Goal: Navigation & Orientation: Find specific page/section

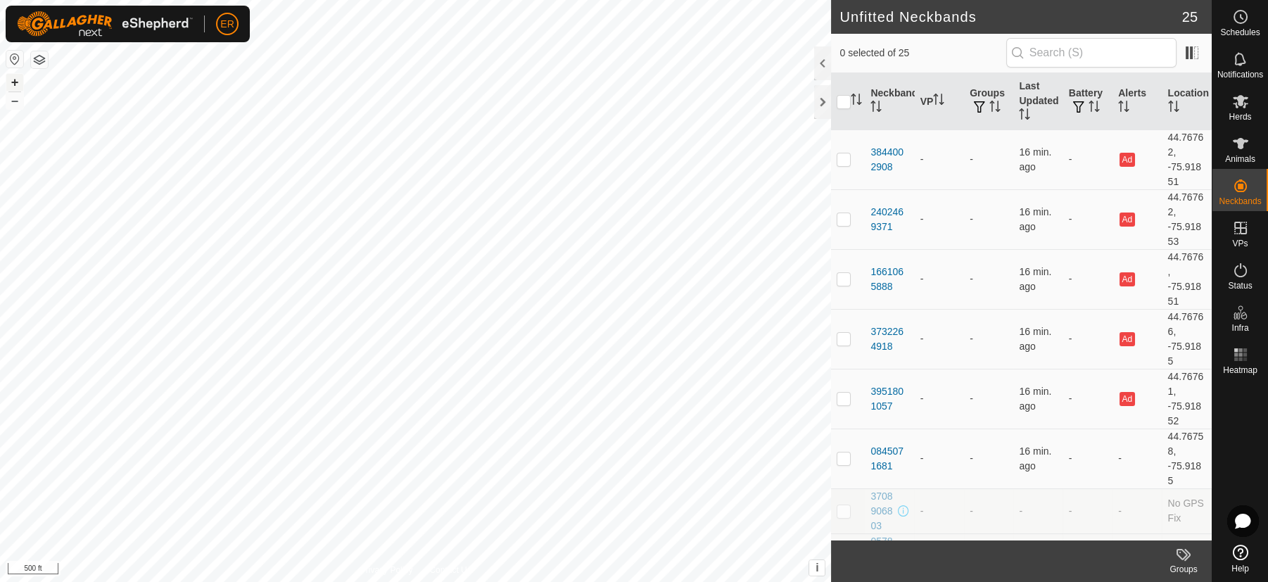
click at [15, 81] on button "+" at bounding box center [14, 82] width 17 height 17
click at [828, 106] on div at bounding box center [822, 102] width 17 height 34
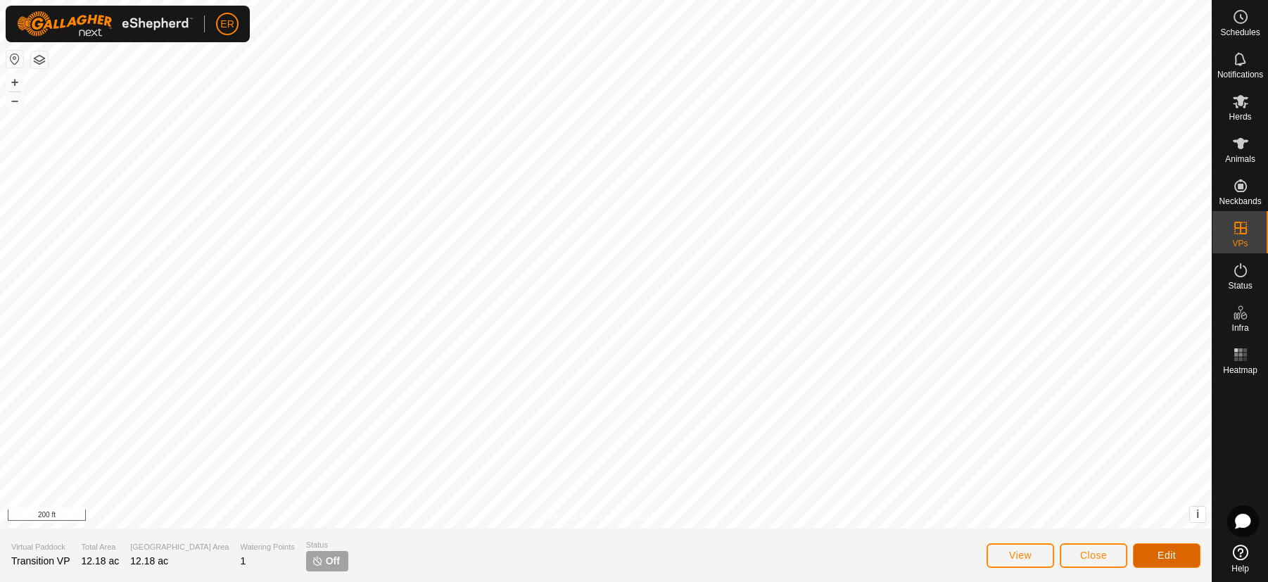
click at [1167, 547] on button "Edit" at bounding box center [1167, 555] width 68 height 25
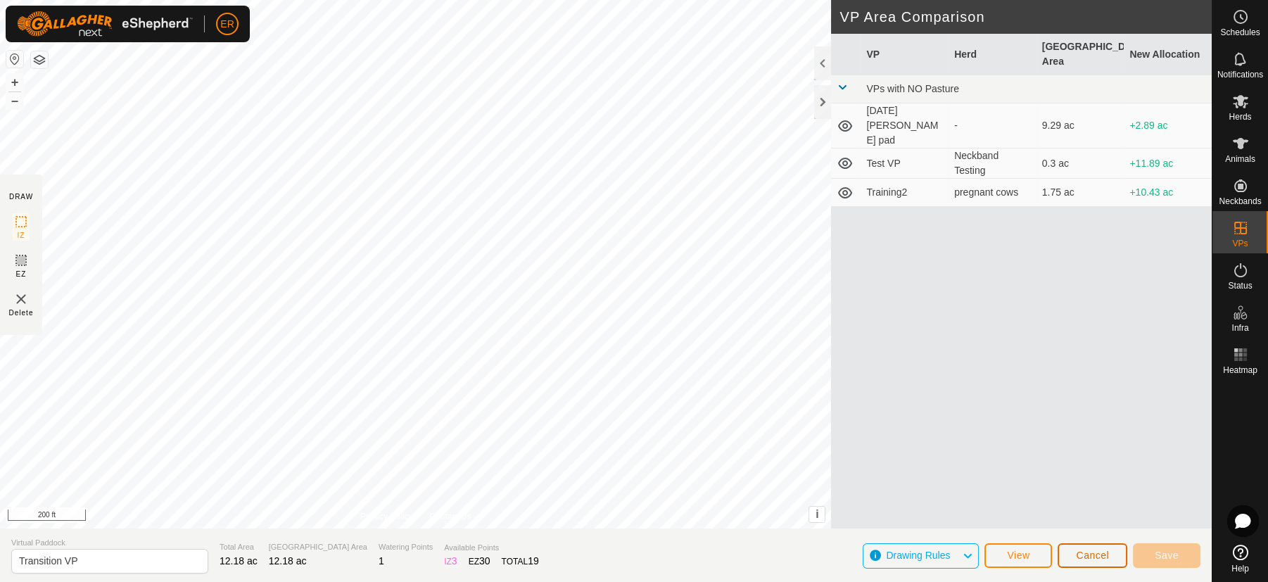
click at [1090, 556] on span "Cancel" at bounding box center [1092, 554] width 33 height 11
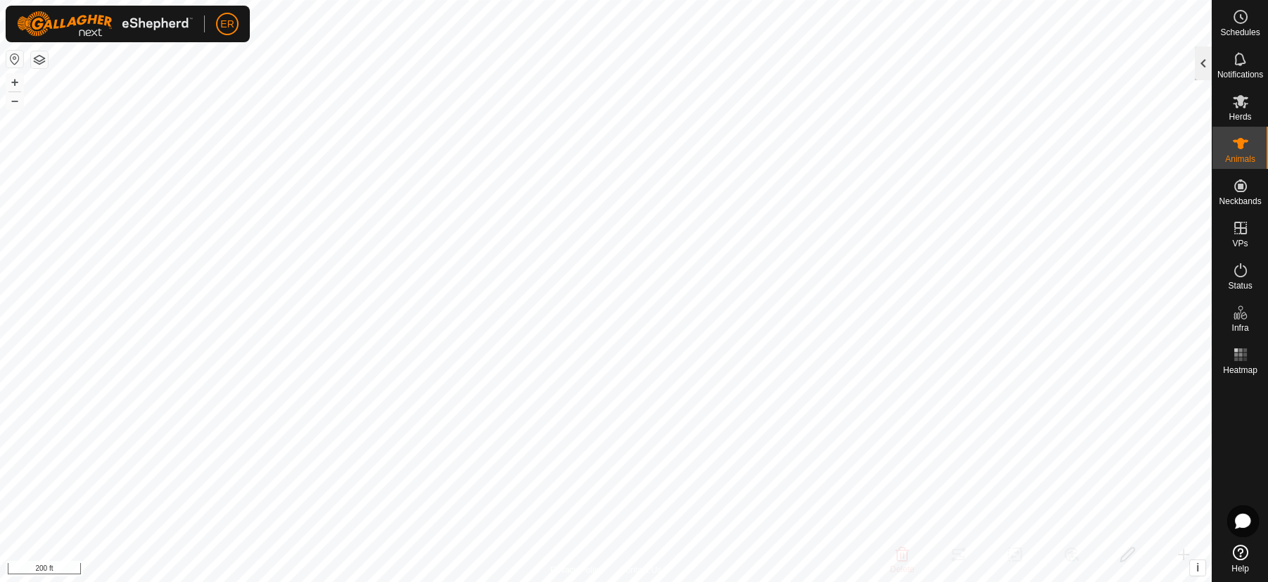
click at [1205, 62] on div at bounding box center [1203, 63] width 17 height 34
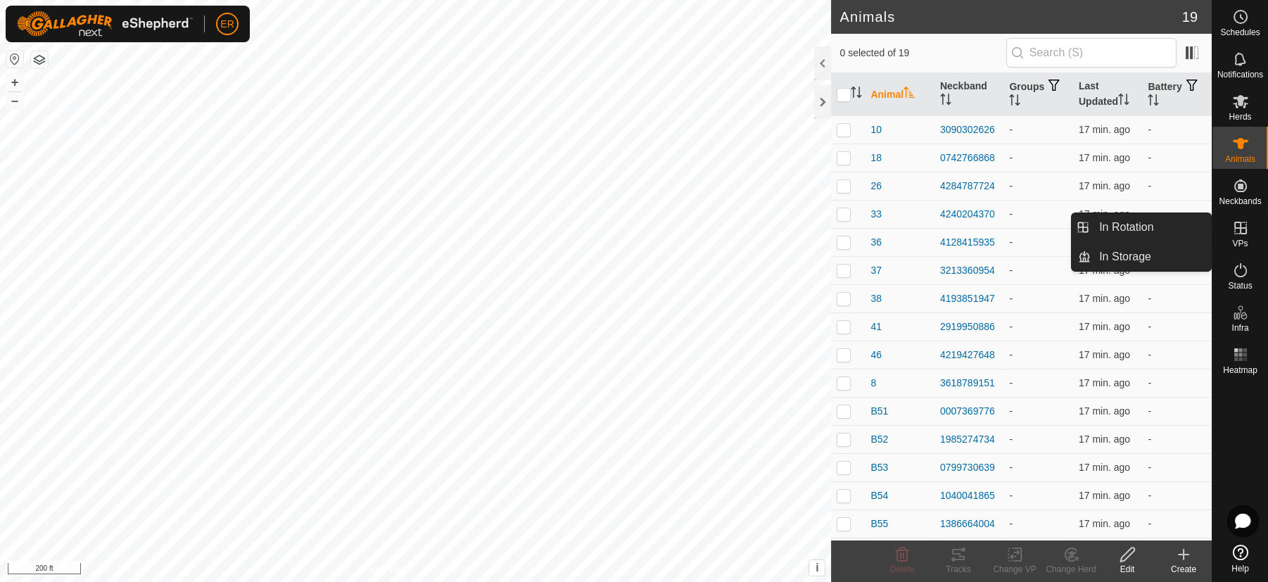
click at [1238, 232] on icon at bounding box center [1240, 227] width 17 height 17
click at [1152, 229] on link "In Rotation" at bounding box center [1150, 227] width 120 height 28
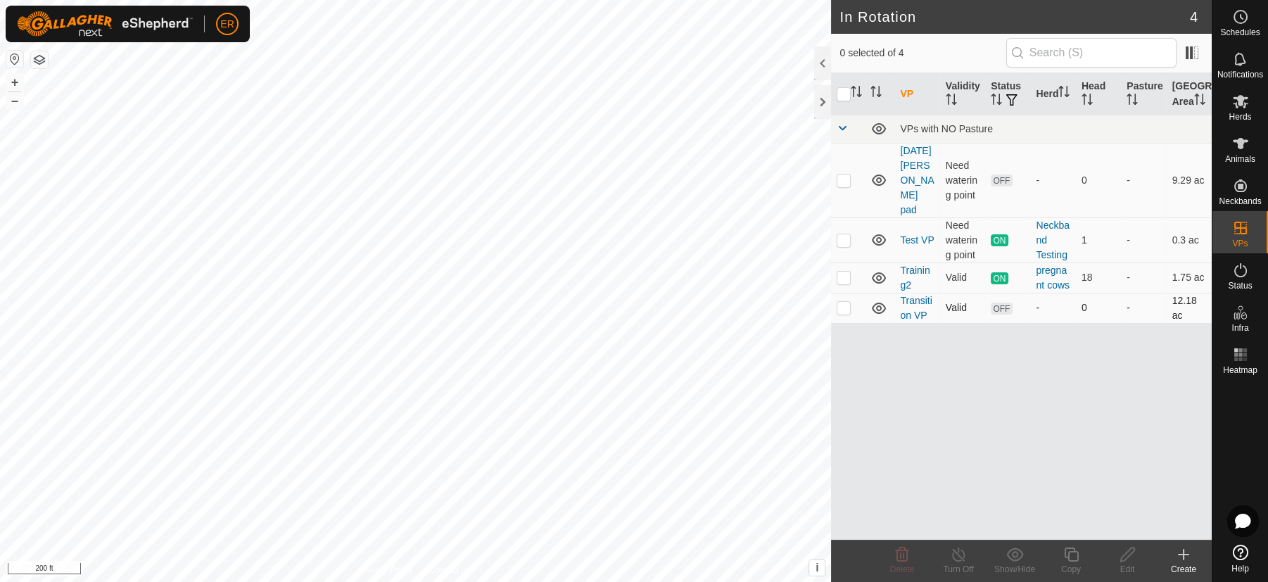
click at [848, 307] on p-checkbox at bounding box center [843, 307] width 14 height 11
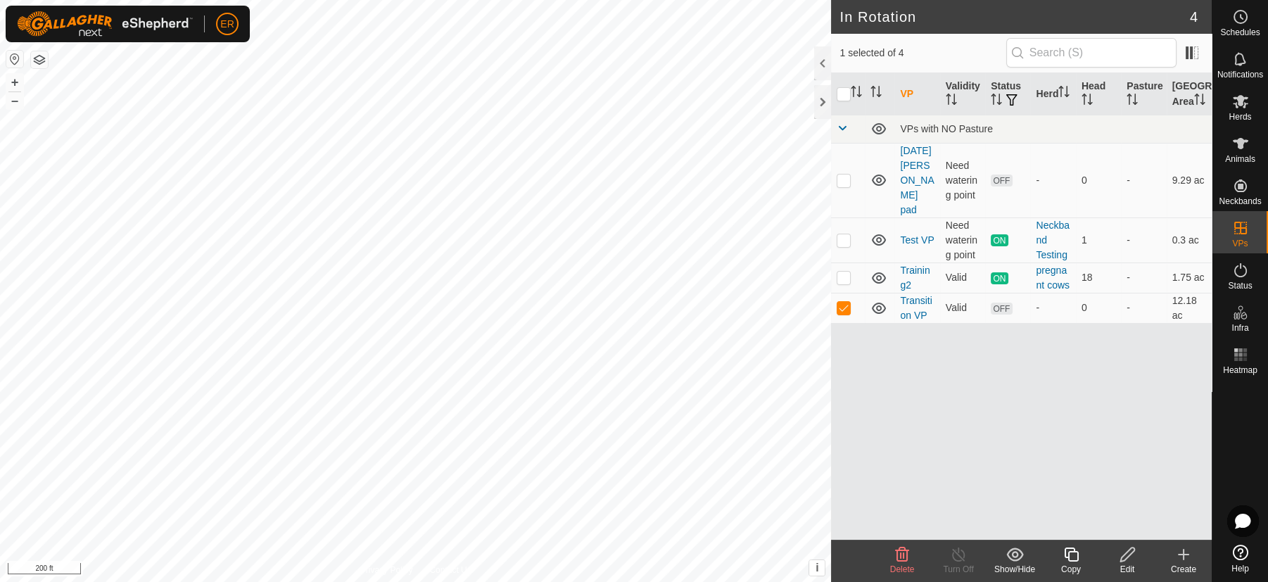
click at [903, 559] on icon at bounding box center [901, 554] width 17 height 17
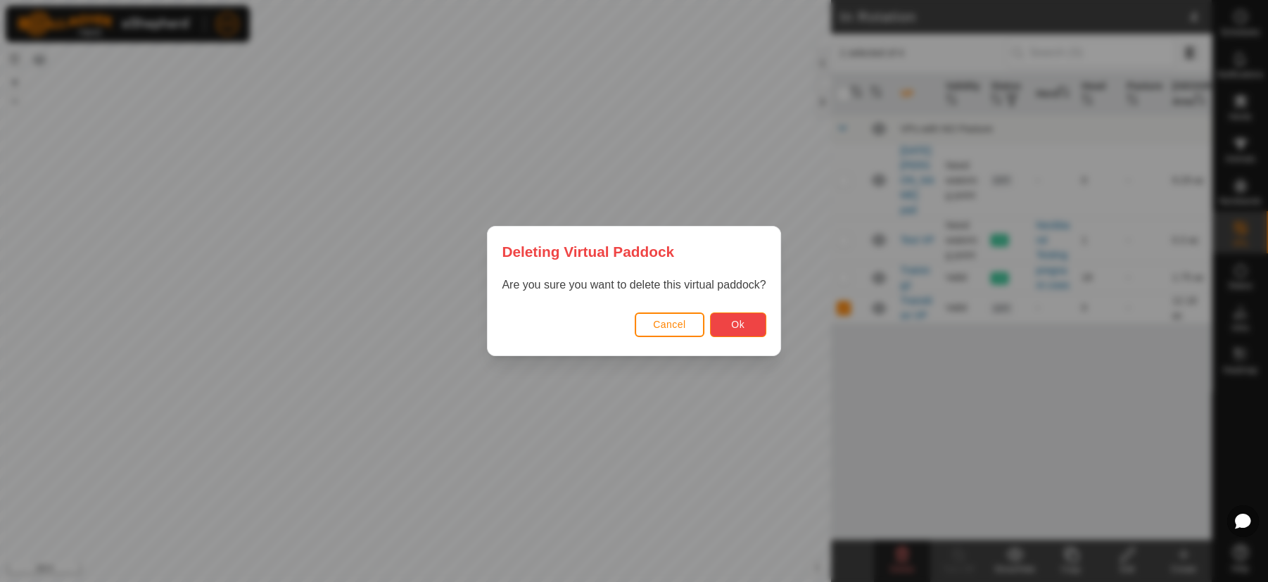
click at [727, 324] on button "Ok" at bounding box center [738, 324] width 56 height 25
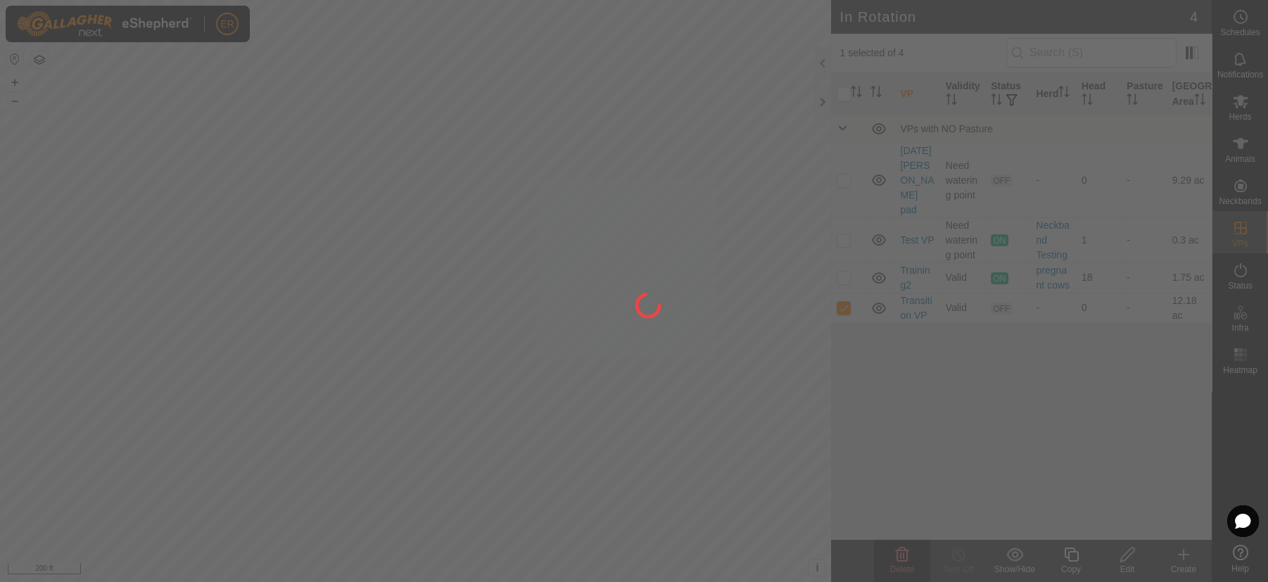
checkbox input "false"
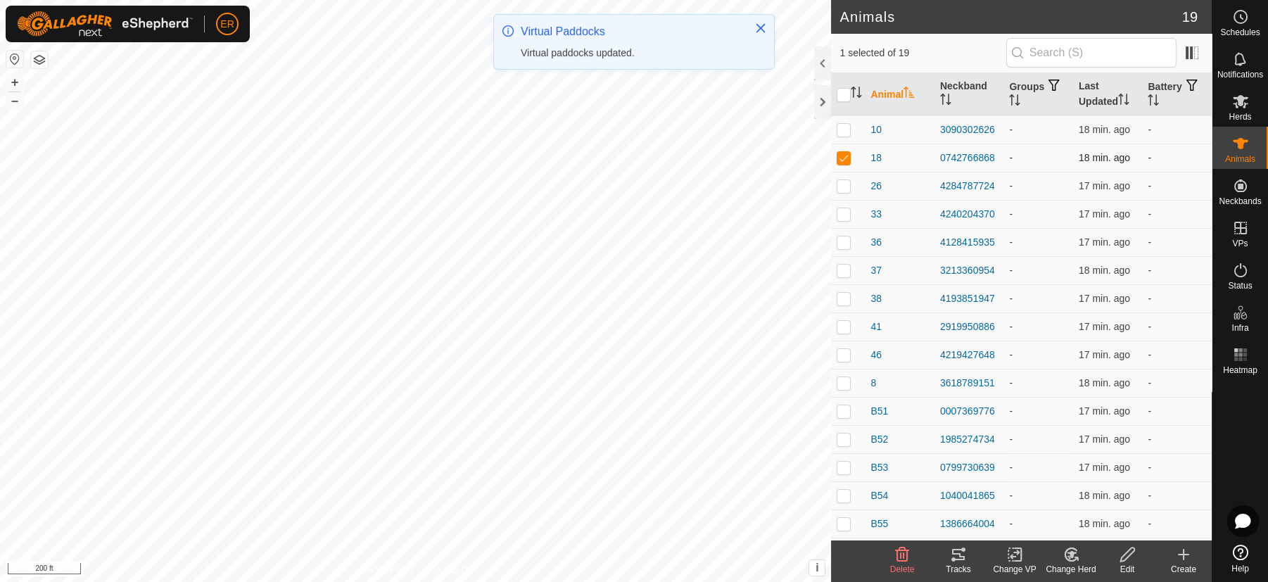
click at [848, 160] on p-checkbox at bounding box center [843, 157] width 14 height 11
checkbox input "false"
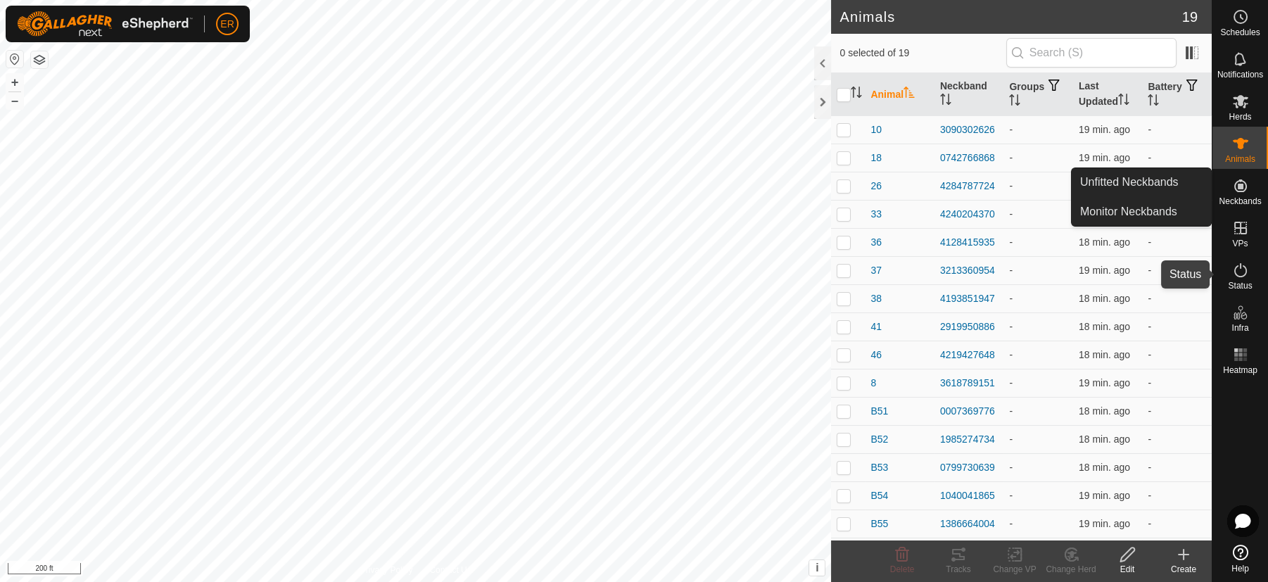
click at [1245, 272] on icon at bounding box center [1240, 270] width 13 height 14
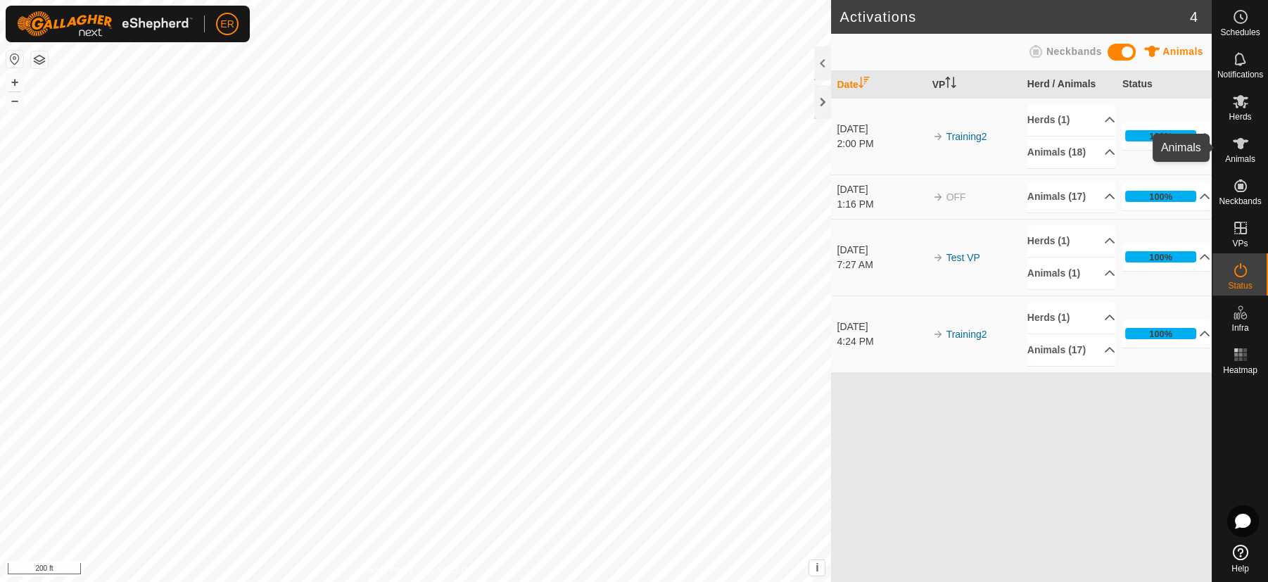
click at [1237, 139] on icon at bounding box center [1240, 143] width 15 height 11
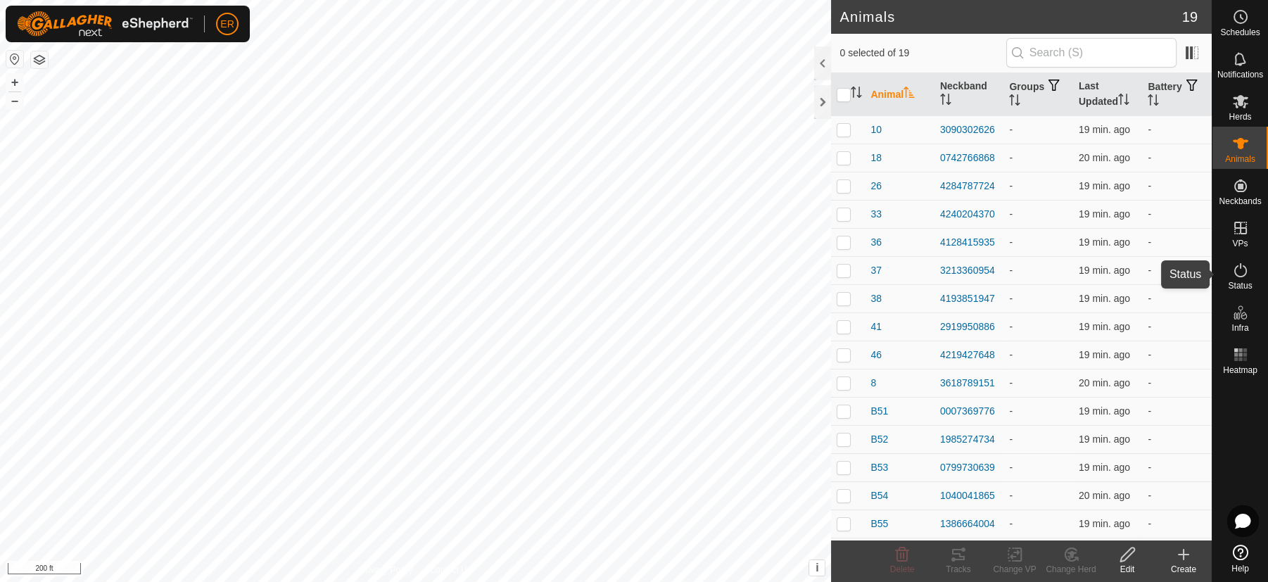
click at [1235, 274] on icon at bounding box center [1240, 270] width 13 height 14
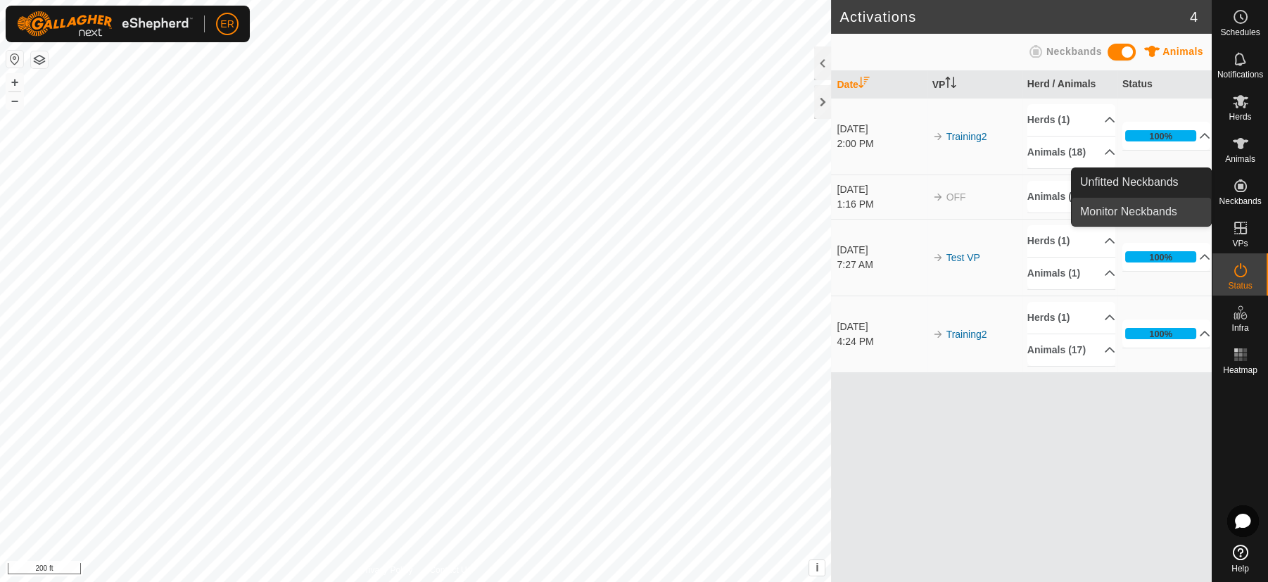
click at [1180, 210] on link "Monitor Neckbands" at bounding box center [1140, 212] width 139 height 28
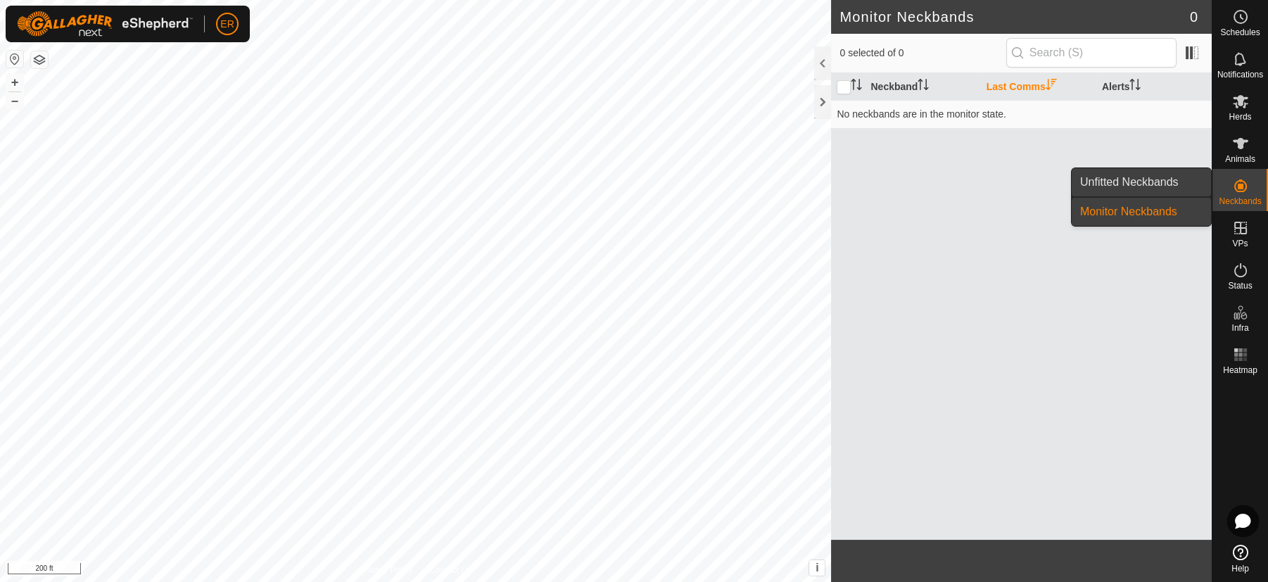
click at [1181, 180] on link "Unfitted Neckbands" at bounding box center [1140, 182] width 139 height 28
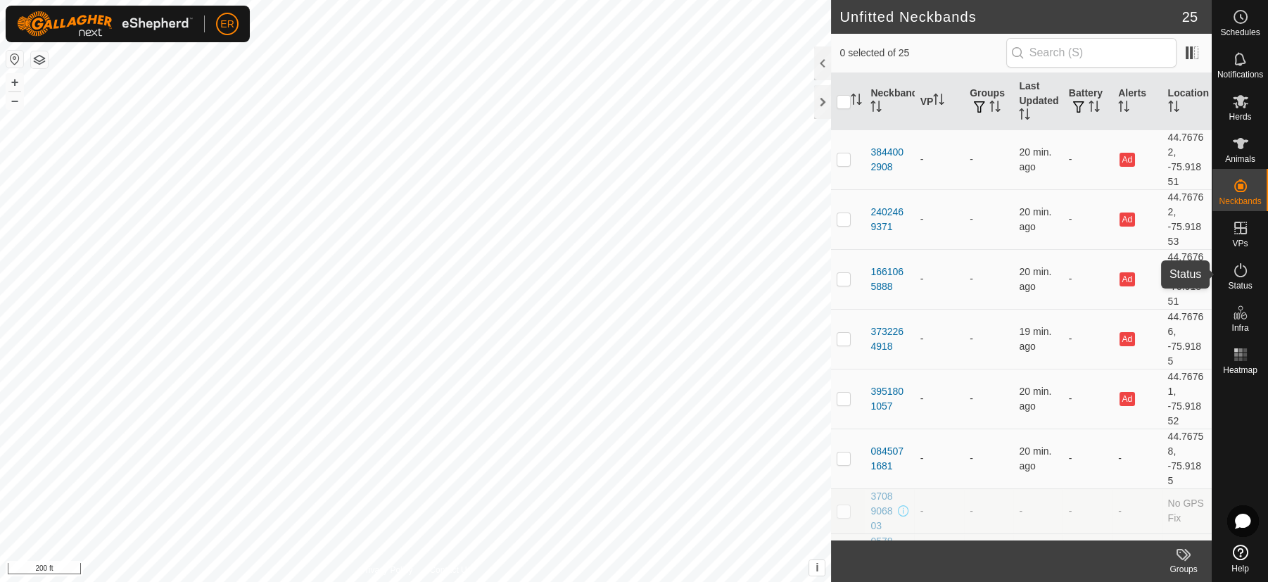
click at [1235, 268] on icon at bounding box center [1240, 270] width 13 height 14
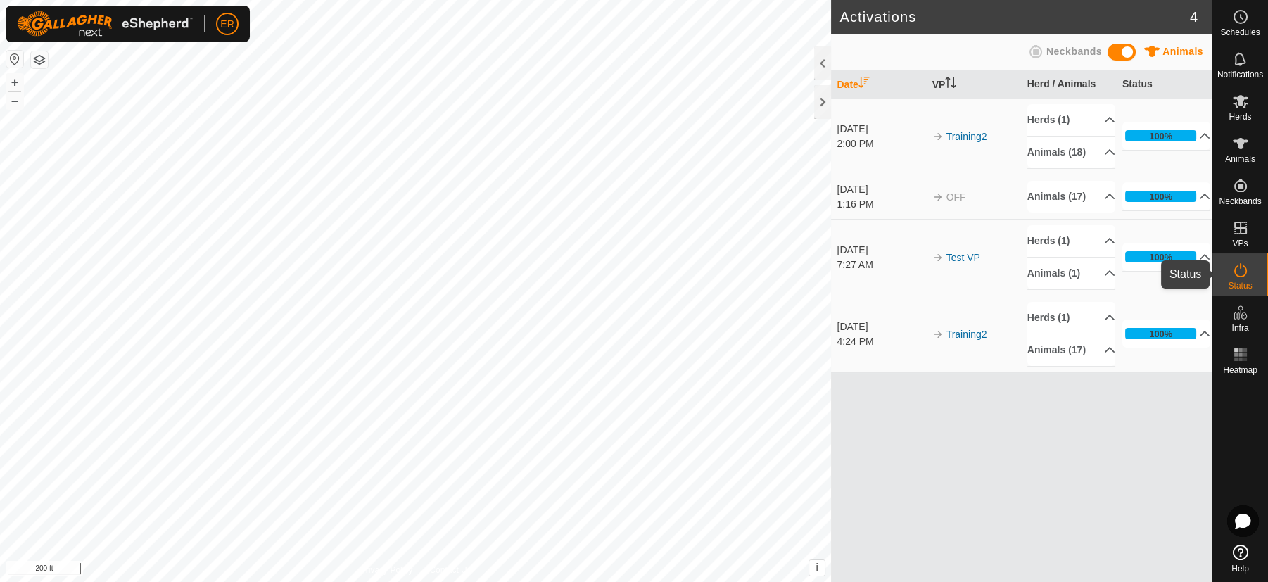
click at [1247, 274] on icon at bounding box center [1240, 270] width 17 height 17
click at [1240, 101] on icon at bounding box center [1240, 101] width 15 height 13
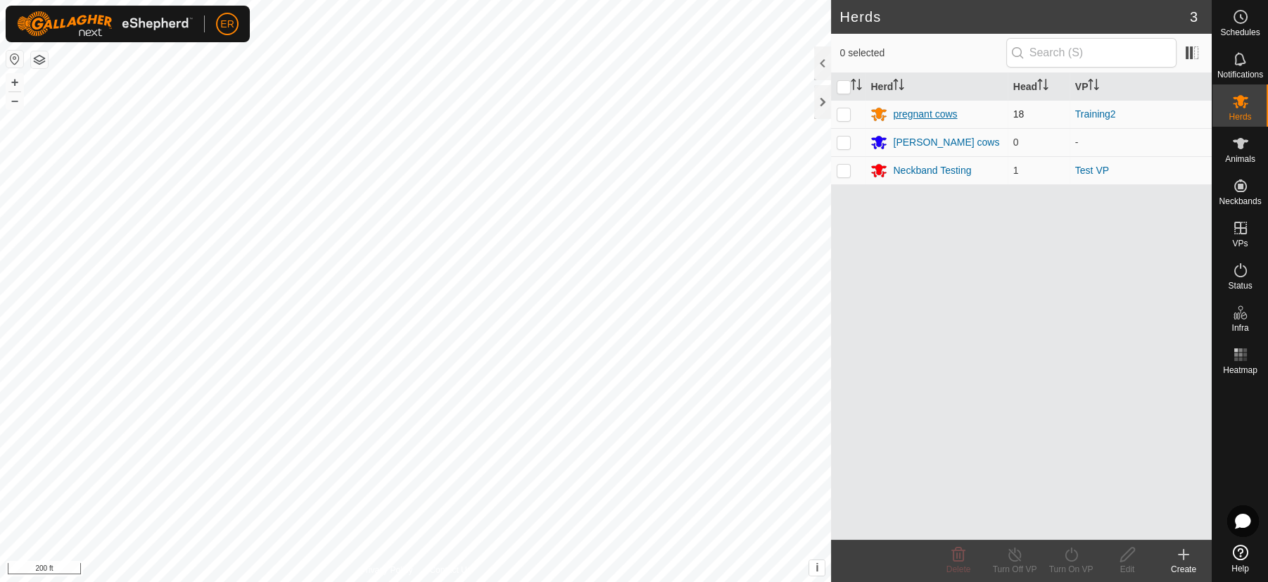
click at [946, 117] on div "pregnant cows" at bounding box center [925, 114] width 64 height 15
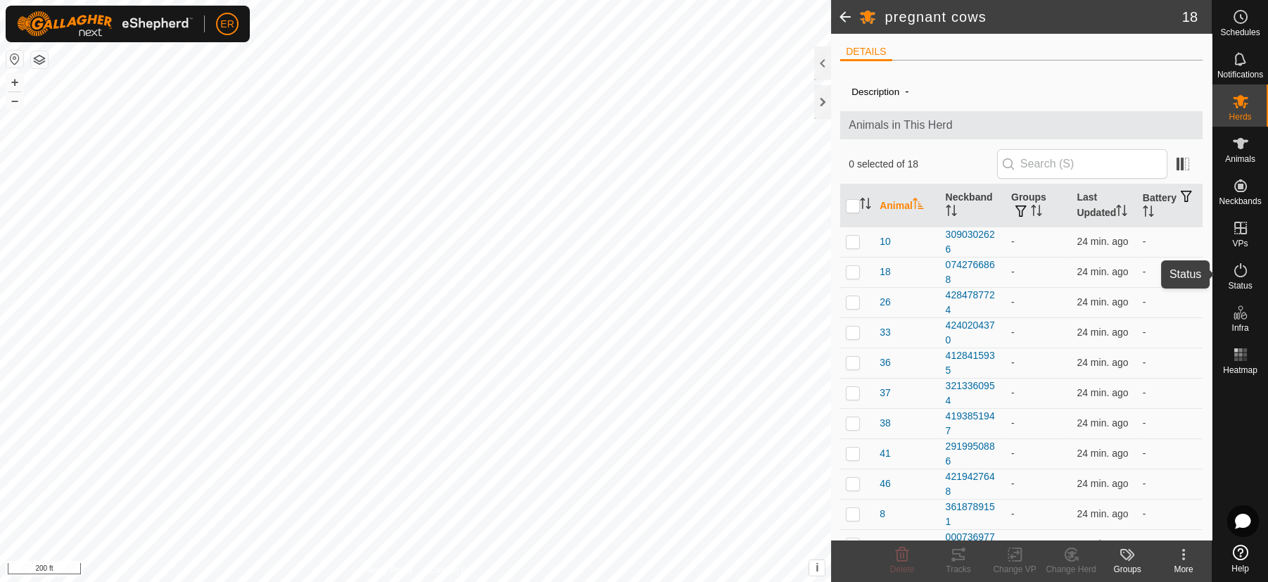
click at [1238, 268] on icon at bounding box center [1240, 270] width 17 height 17
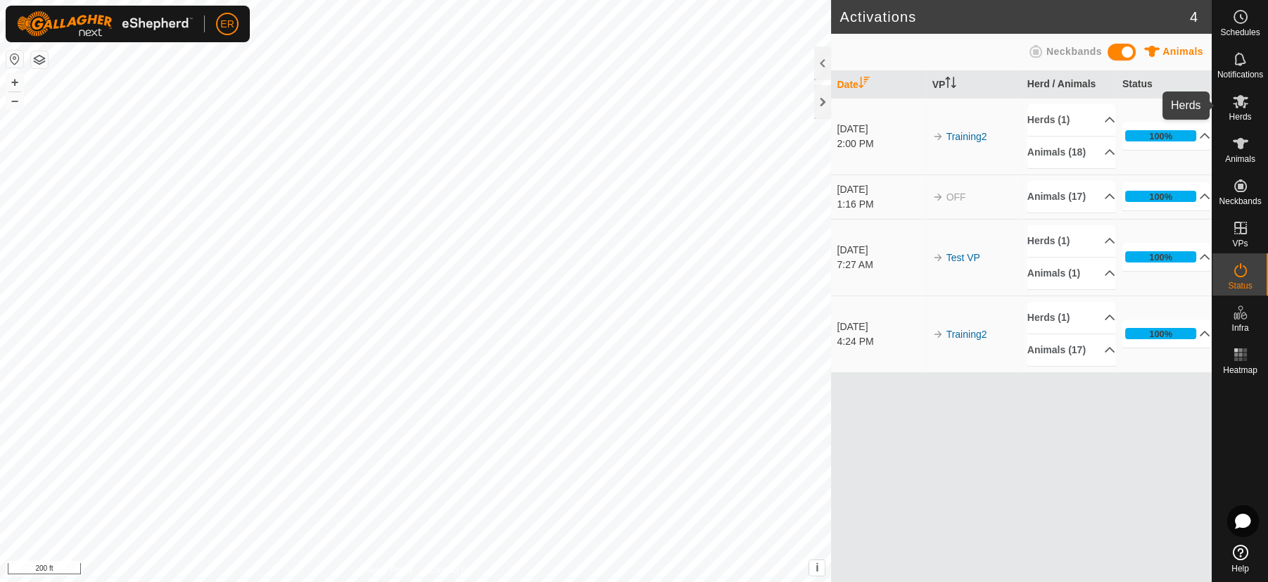
click at [1236, 101] on icon at bounding box center [1240, 101] width 17 height 17
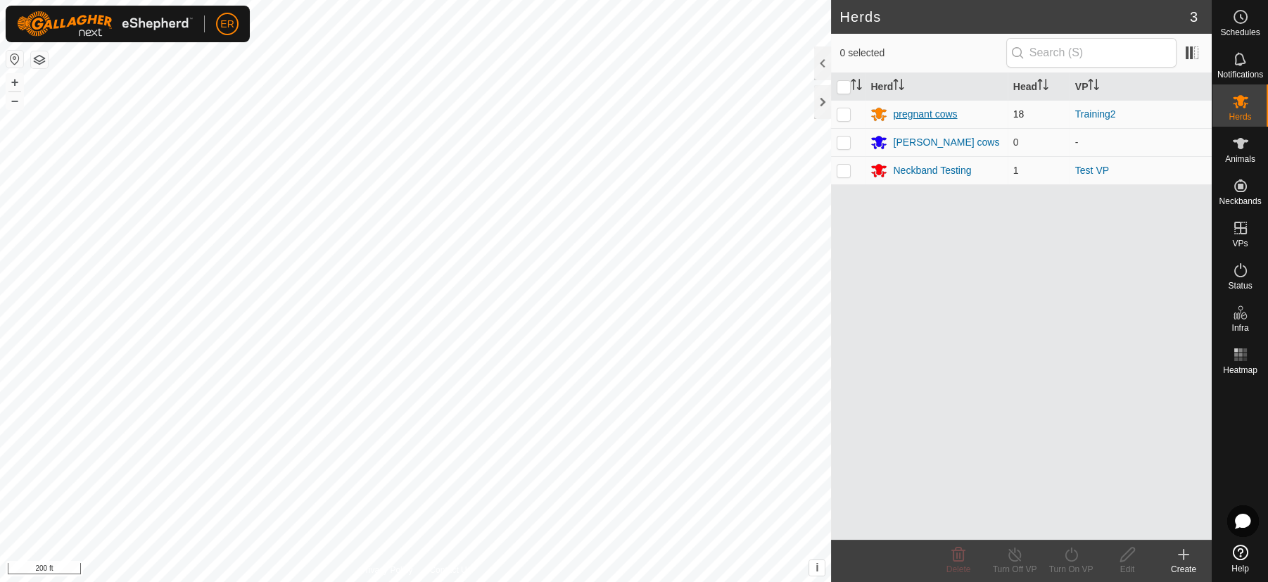
click at [908, 114] on div "pregnant cows" at bounding box center [925, 114] width 64 height 15
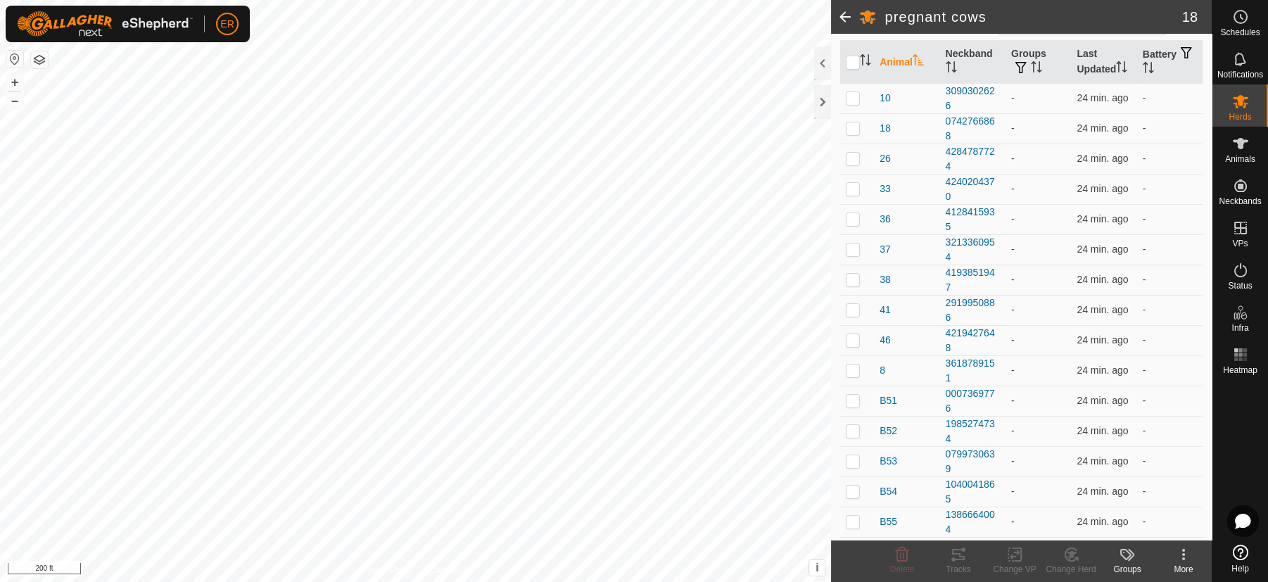
scroll to position [139, 0]
